Goal: Task Accomplishment & Management: Manage account settings

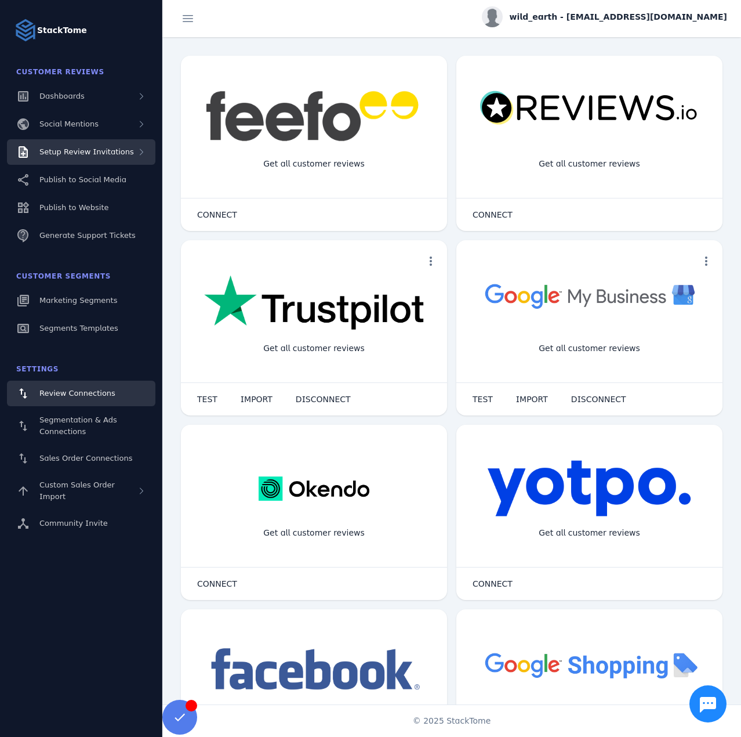
click at [111, 155] on span "Setup Review Invitations" at bounding box center [86, 151] width 95 height 9
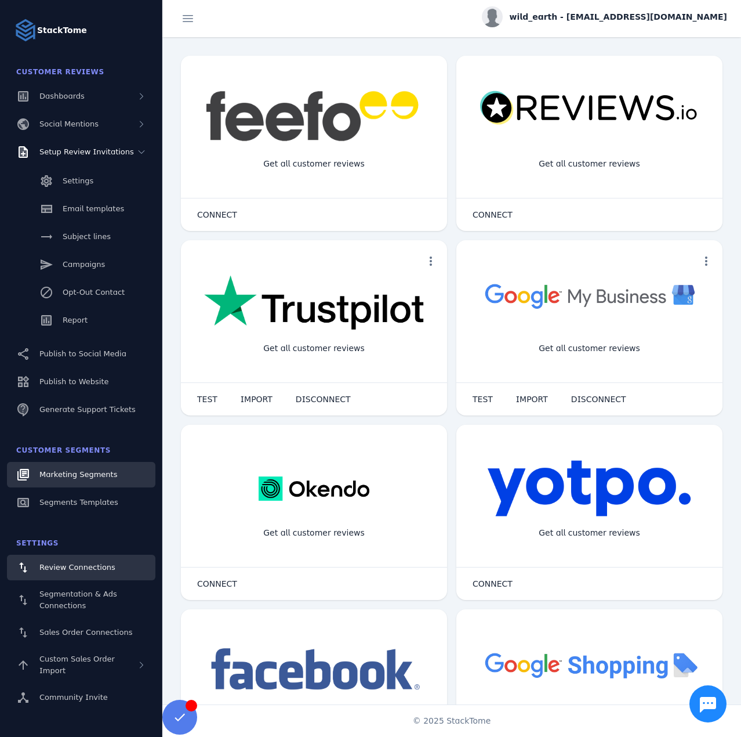
click at [86, 470] on span "Marketing Segments" at bounding box center [78, 474] width 78 height 9
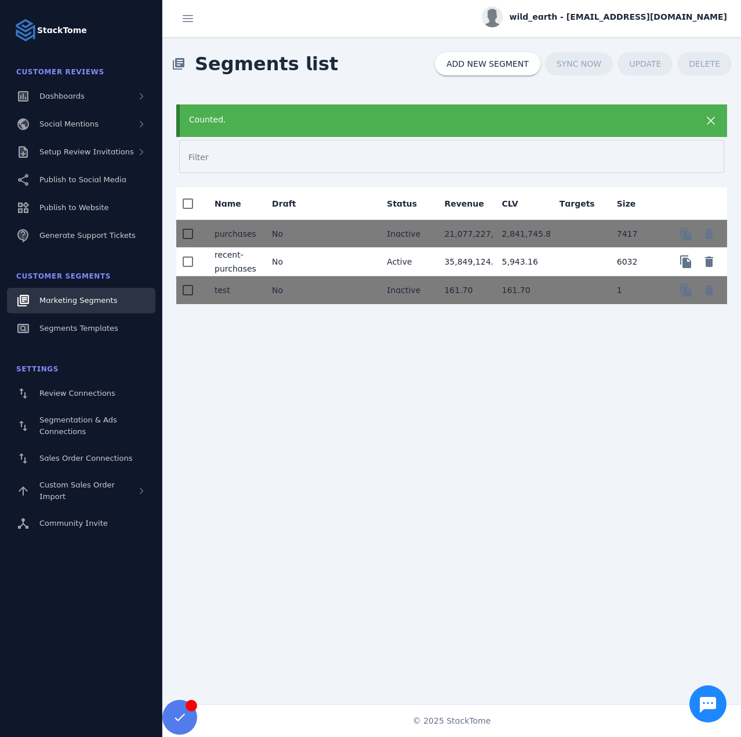
click at [327, 262] on mat-cell at bounding box center [348, 262] width 57 height 28
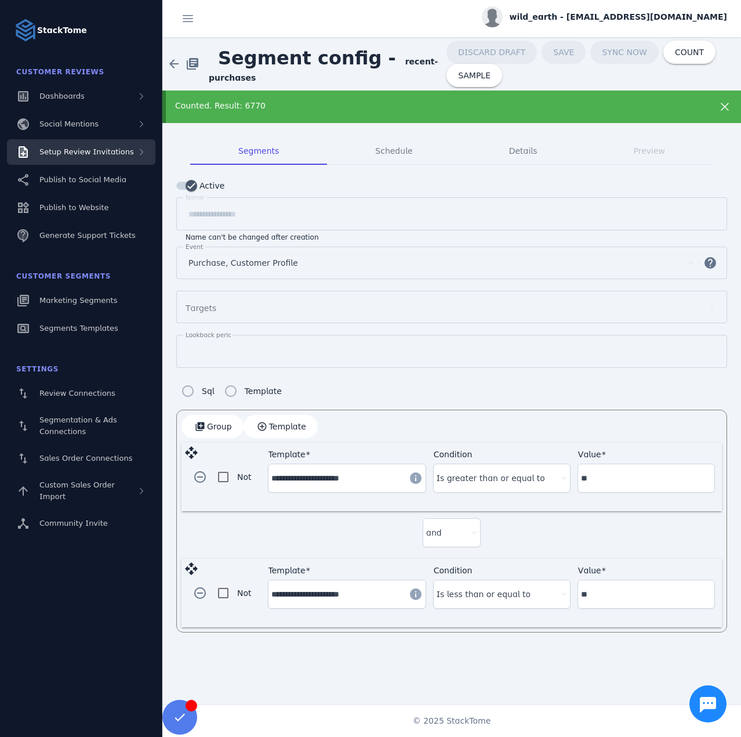
click at [98, 154] on span "Setup Review Invitations" at bounding box center [86, 151] width 95 height 9
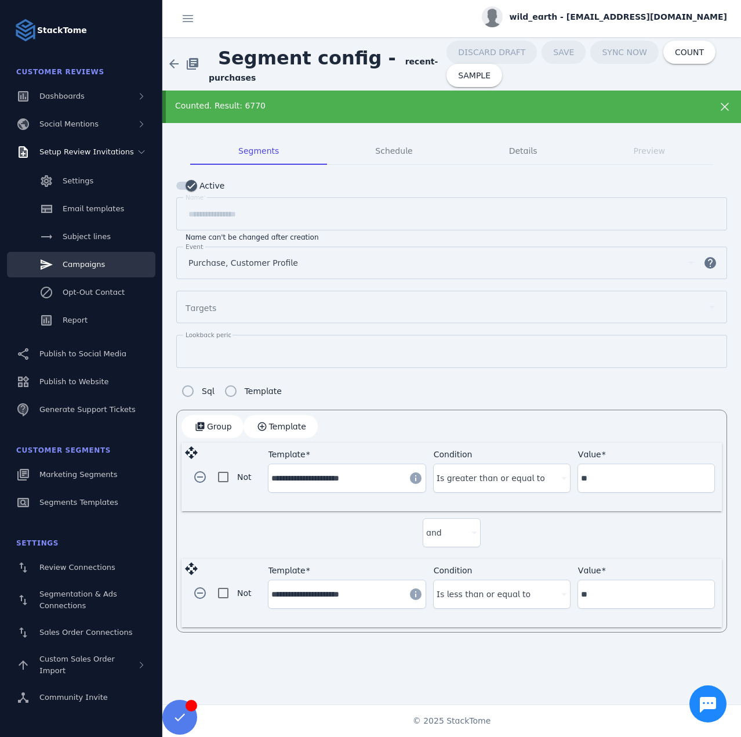
click at [77, 267] on span "Campaigns" at bounding box center [84, 264] width 42 height 9
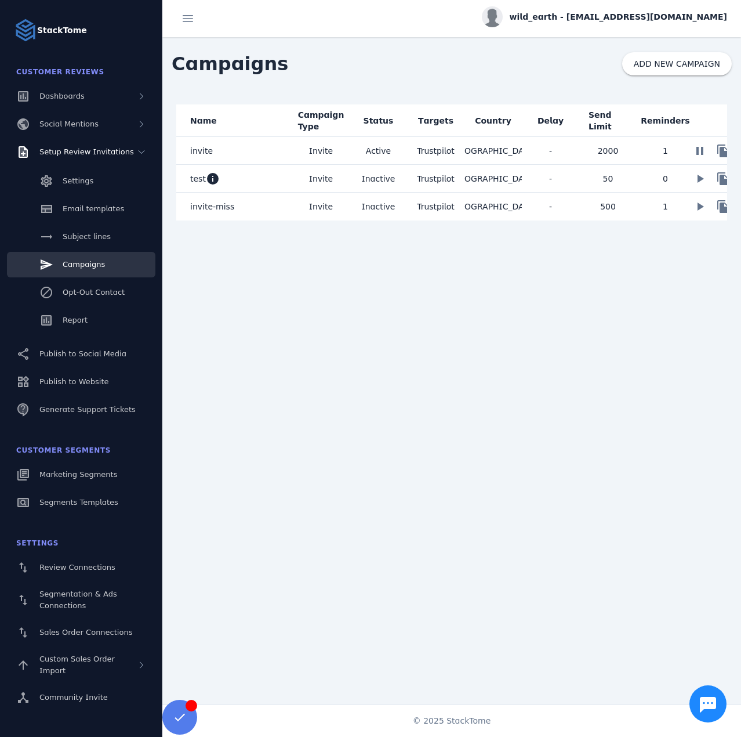
click at [281, 154] on mat-cell "invite" at bounding box center [234, 151] width 116 height 28
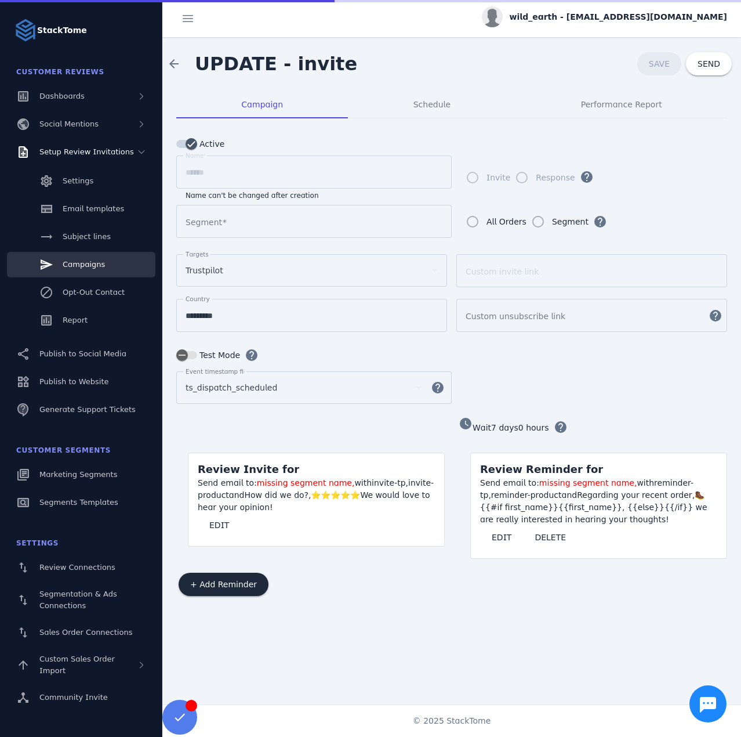
type input "**********"
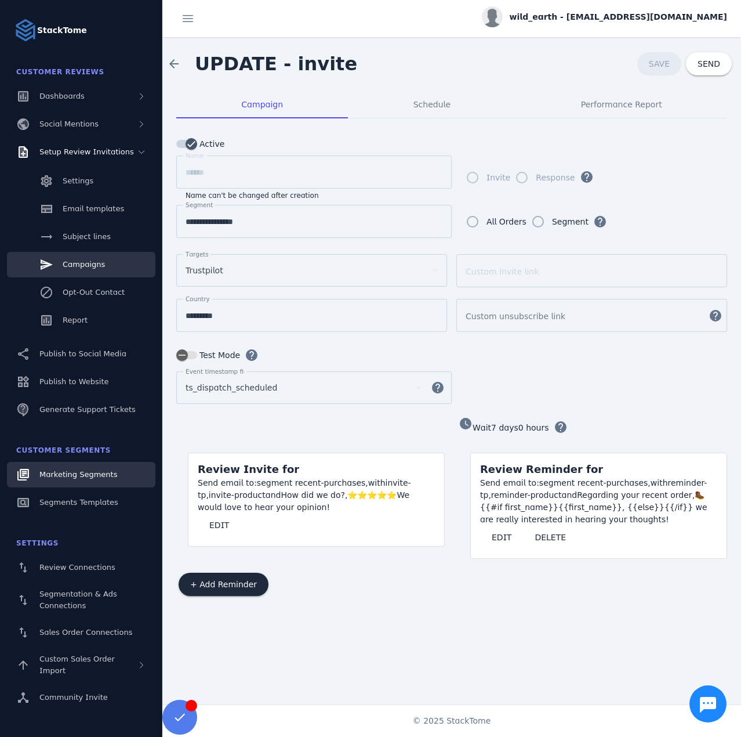
click at [75, 480] on link "Marketing Segments" at bounding box center [81, 475] width 148 height 26
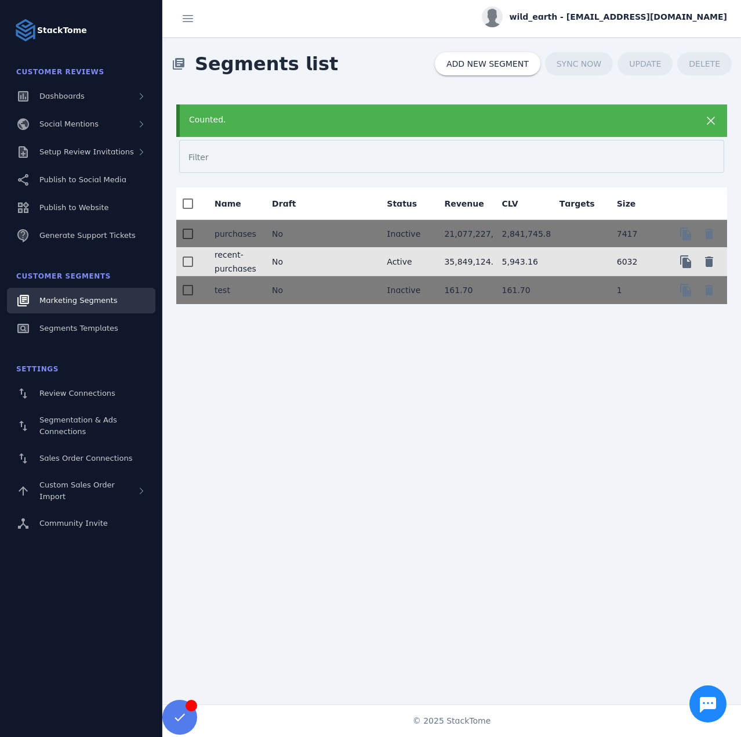
click at [336, 259] on mat-cell at bounding box center [348, 262] width 57 height 28
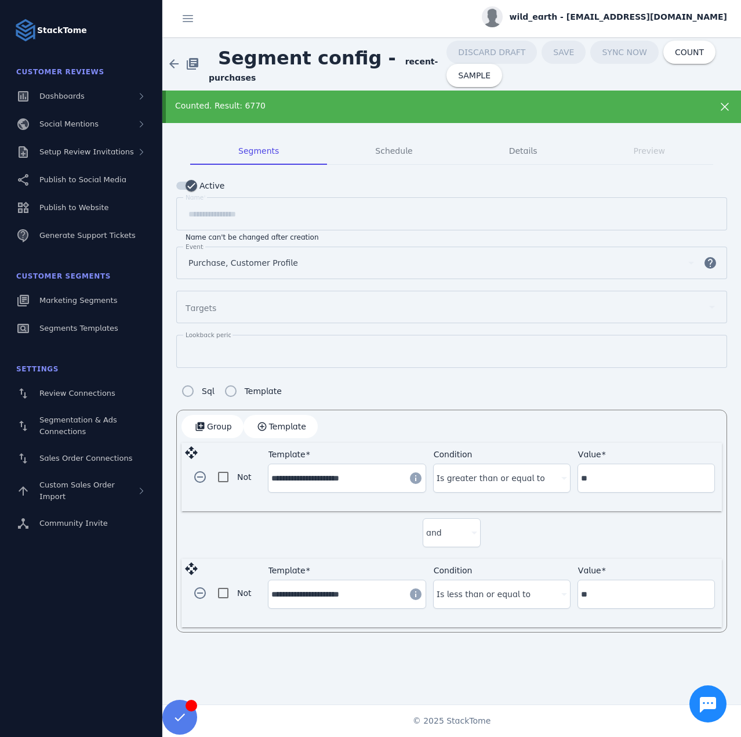
click at [624, 16] on span "wild_earth - [EMAIL_ADDRESS][DOMAIN_NAME]" at bounding box center [619, 17] width 218 height 12
click at [674, 107] on span "Sign out" at bounding box center [691, 112] width 34 height 14
